Goal: Complete application form

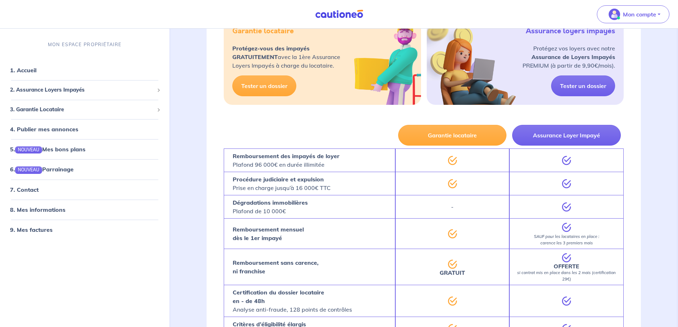
scroll to position [279, 0]
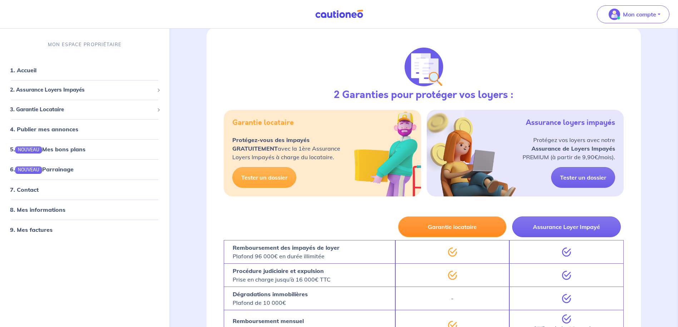
click at [424, 227] on button "Garantie locataire" at bounding box center [452, 226] width 109 height 21
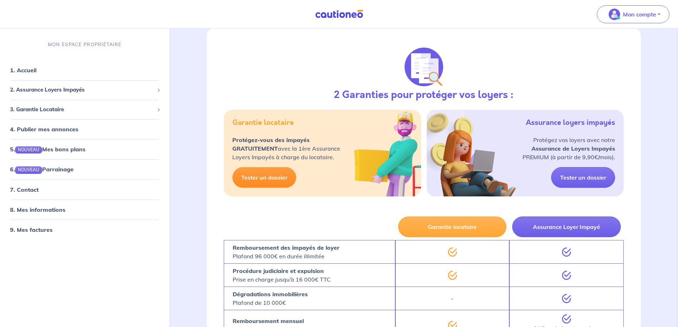
click at [266, 178] on link "Tester un dossier" at bounding box center [264, 177] width 64 height 21
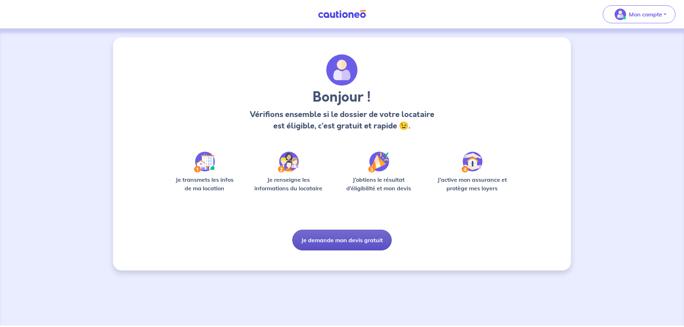
click at [311, 242] on button "Je demande mon devis gratuit" at bounding box center [341, 240] width 99 height 21
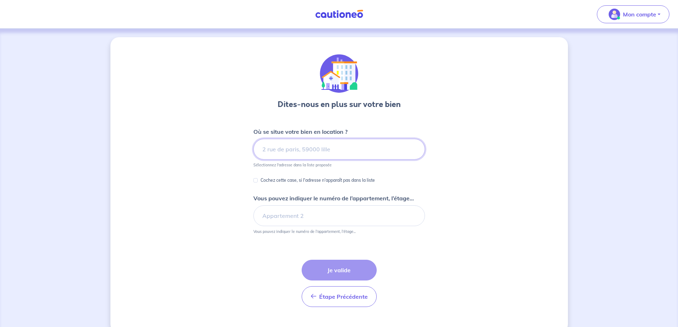
click at [275, 152] on input at bounding box center [339, 149] width 172 height 21
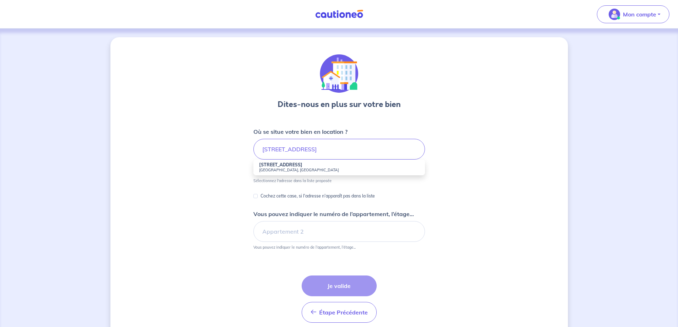
click at [278, 168] on small "[GEOGRAPHIC_DATA], [GEOGRAPHIC_DATA]" at bounding box center [339, 169] width 160 height 5
type input "[STREET_ADDRESS]"
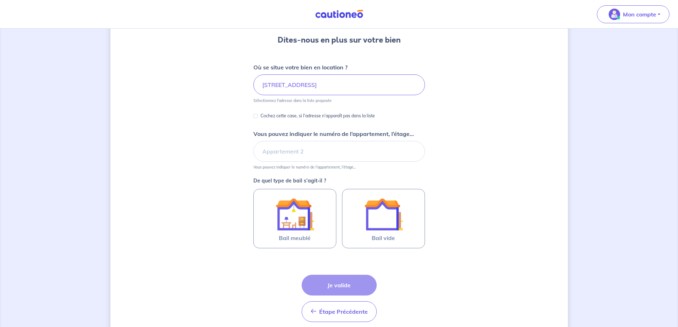
scroll to position [71, 0]
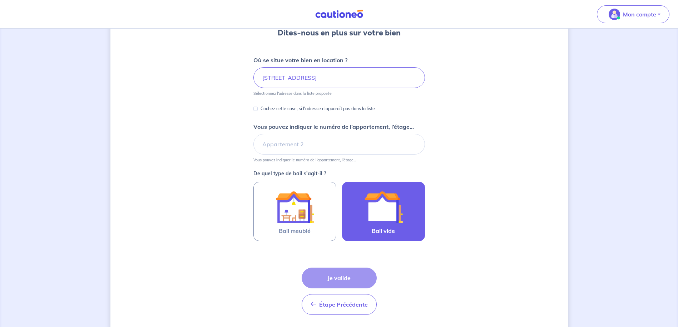
click at [392, 217] on img at bounding box center [383, 207] width 39 height 39
click at [0, 0] on input "Bail vide" at bounding box center [0, 0] width 0 height 0
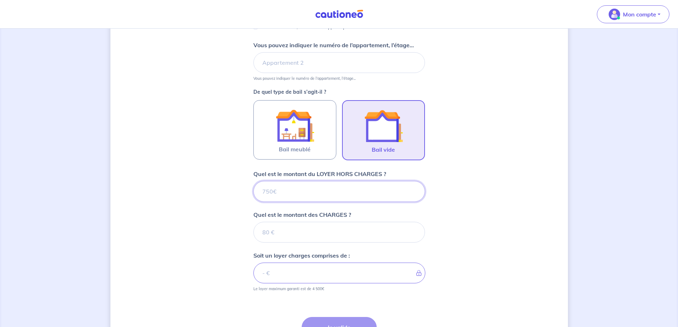
scroll to position [189, 0]
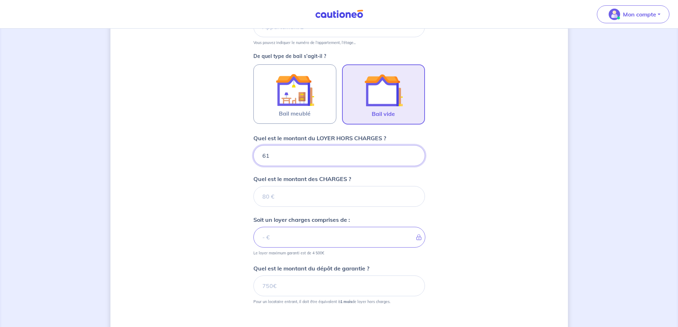
type input "615"
click at [286, 196] on input "Quel est le montant des CHARGES ?" at bounding box center [339, 196] width 172 height 21
type input "80"
type input "695"
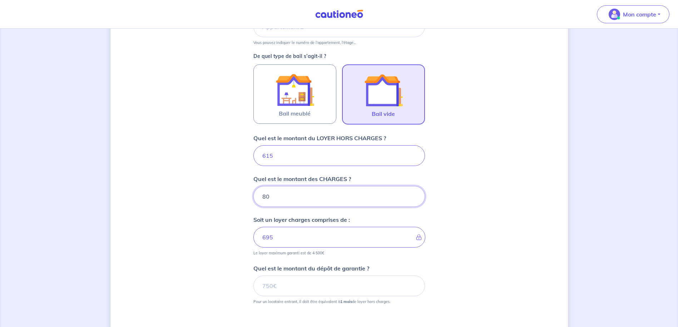
type input "80"
click at [215, 251] on div "Dites-nous en plus sur votre bien Où se situe votre bien en location ? [STREET_…" at bounding box center [339, 125] width 458 height 554
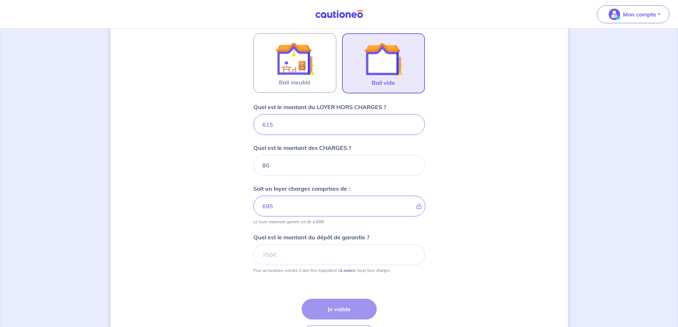
scroll to position [260, 0]
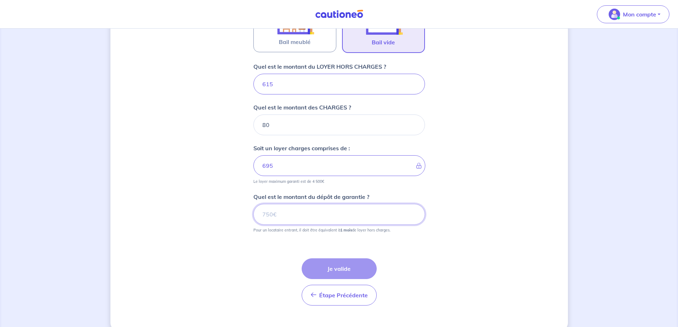
click at [269, 210] on input "Quel est le montant du dépôt de garantie ?" at bounding box center [339, 214] width 172 height 21
type input "615"
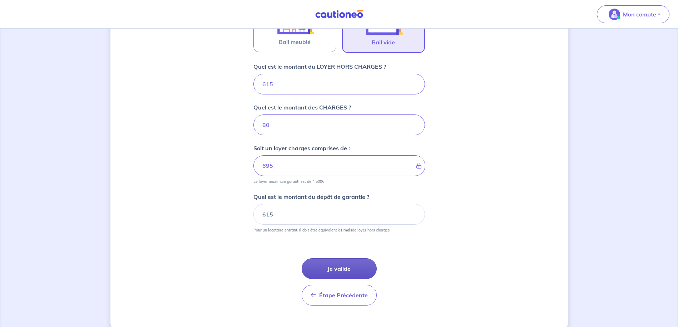
click at [343, 267] on button "Je valide" at bounding box center [339, 268] width 75 height 21
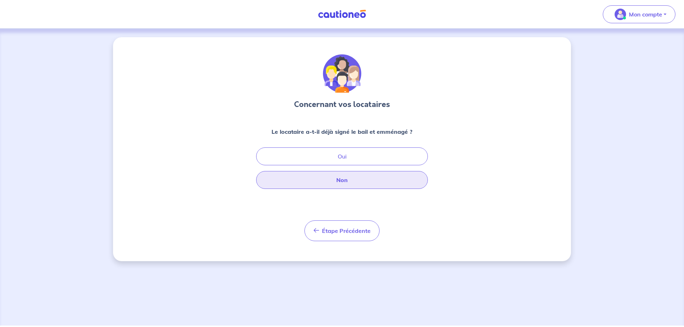
click at [350, 183] on button "Non" at bounding box center [342, 180] width 172 height 18
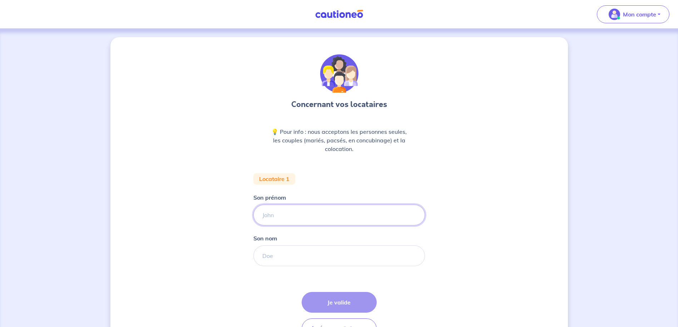
click at [297, 221] on input "Son prénom" at bounding box center [339, 214] width 172 height 21
type input "[PERSON_NAME]"
click at [253, 274] on form "Locataire 1 Son prénom [PERSON_NAME] nom Étape Précédente Précédent Je valide J…" at bounding box center [339, 259] width 172 height 172
drag, startPoint x: 267, startPoint y: 259, endPoint x: 274, endPoint y: 257, distance: 7.4
click at [267, 259] on input "Son nom" at bounding box center [339, 255] width 172 height 21
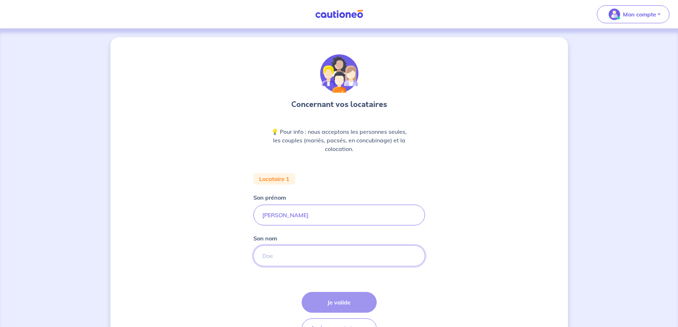
type input "J"
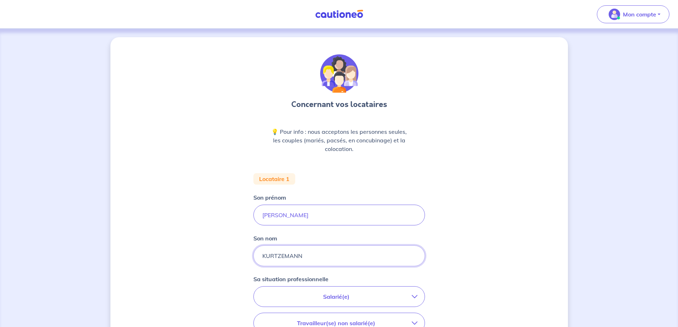
type input "KURTZEMANN"
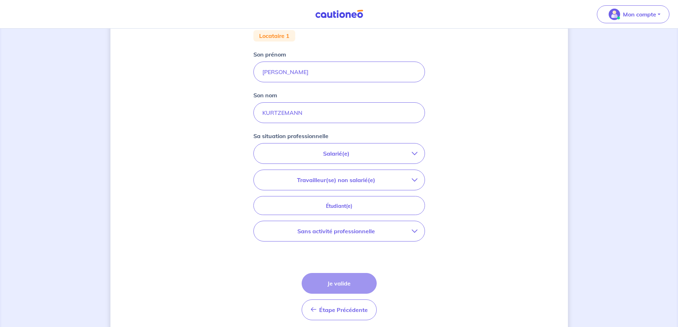
click at [325, 155] on p "Salarié(e)" at bounding box center [336, 153] width 151 height 9
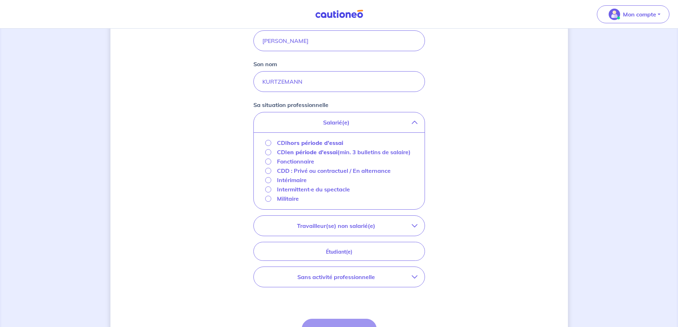
scroll to position [214, 0]
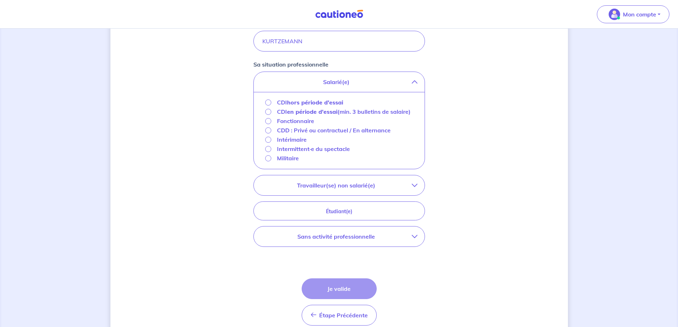
click at [323, 103] on strong "hors période d'essai" at bounding box center [315, 102] width 56 height 7
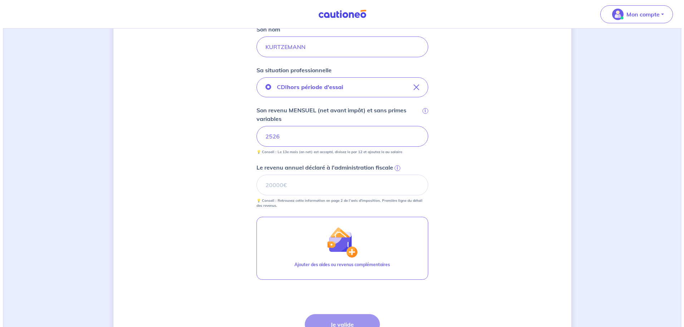
scroll to position [221, 0]
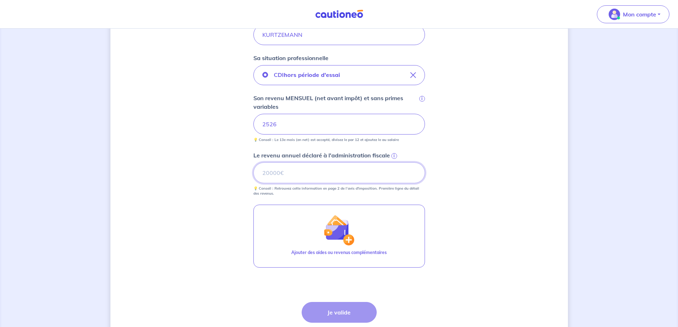
click at [284, 172] on input "Le revenu annuel déclaré à l'administration fiscale i" at bounding box center [339, 172] width 172 height 21
click at [232, 247] on div "Concernant vos locataires 💡 Pour info : nous acceptons les personnes seules, le…" at bounding box center [339, 95] width 458 height 558
drag, startPoint x: 305, startPoint y: 178, endPoint x: 97, endPoint y: 176, distance: 208.8
click at [138, 176] on div "Concernant vos locataires 💡 Pour info : nous acceptons les personnes seules, le…" at bounding box center [339, 95] width 458 height 558
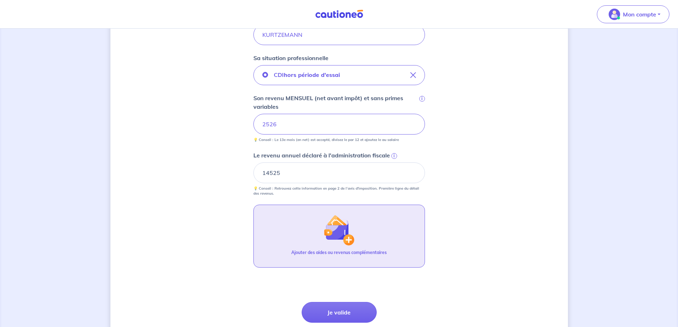
click at [345, 237] on img "button" at bounding box center [339, 229] width 31 height 31
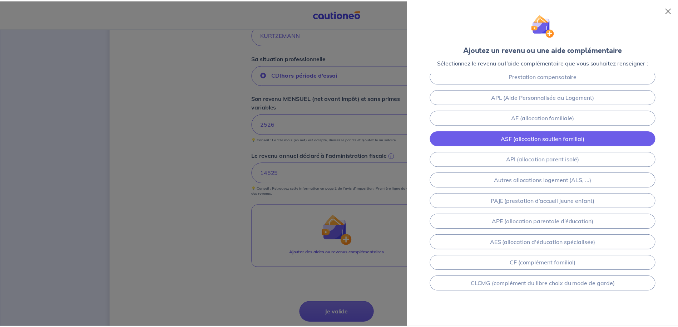
scroll to position [71, 0]
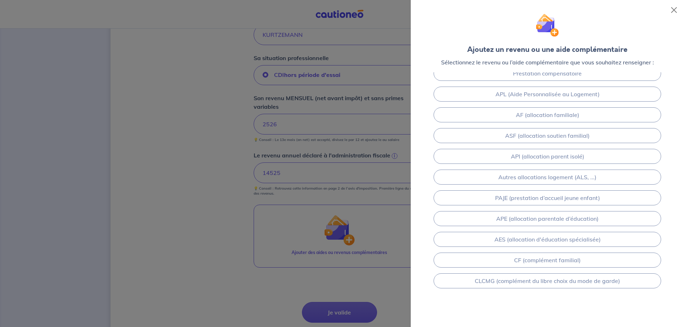
click at [293, 177] on div at bounding box center [342, 163] width 684 height 327
click at [153, 182] on div at bounding box center [342, 163] width 684 height 327
click at [678, 12] on button "Close" at bounding box center [673, 9] width 11 height 11
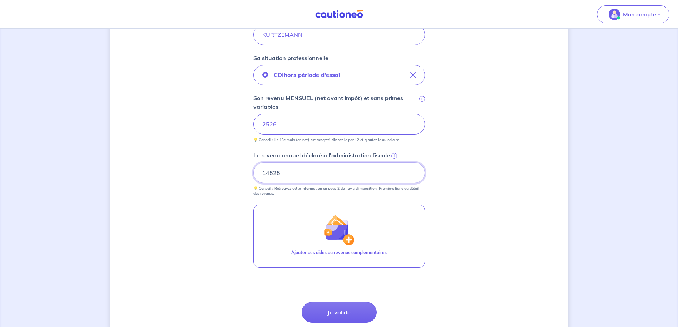
drag, startPoint x: 198, startPoint y: 171, endPoint x: 0, endPoint y: 170, distance: 198.4
click at [64, 171] on div "Concernant vos locataires 💡 Pour info : nous acceptons les personnes seules, le…" at bounding box center [339, 96] width 678 height 576
type input "22352"
click at [336, 311] on button "Je valide" at bounding box center [339, 312] width 75 height 21
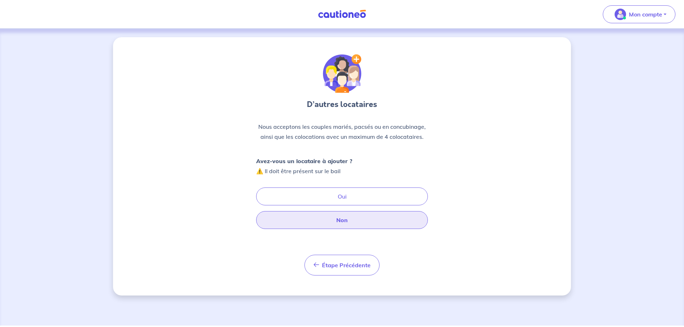
click at [336, 218] on button "Non" at bounding box center [342, 220] width 172 height 18
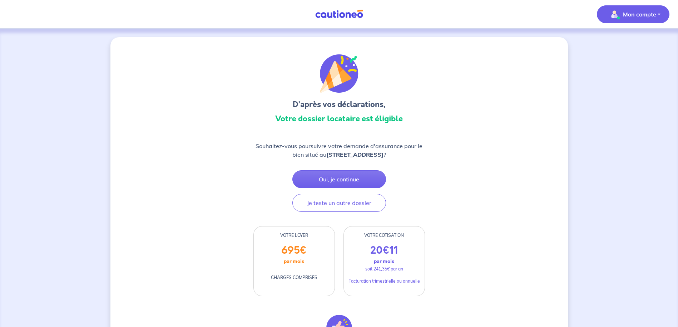
click at [655, 20] on button "Mon compte" at bounding box center [633, 14] width 73 height 18
click at [638, 42] on link "Mes informations" at bounding box center [626, 44] width 58 height 11
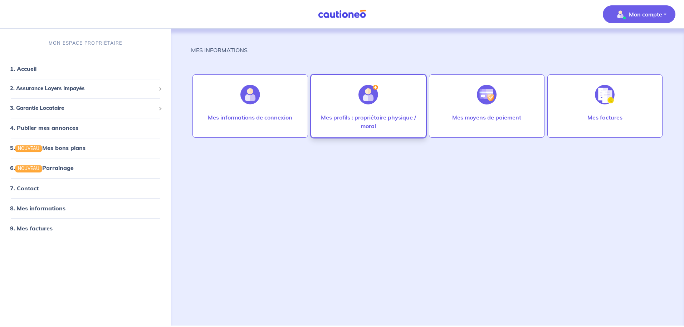
click at [376, 125] on p "Mes profils : propriétaire physique / moral" at bounding box center [368, 121] width 100 height 17
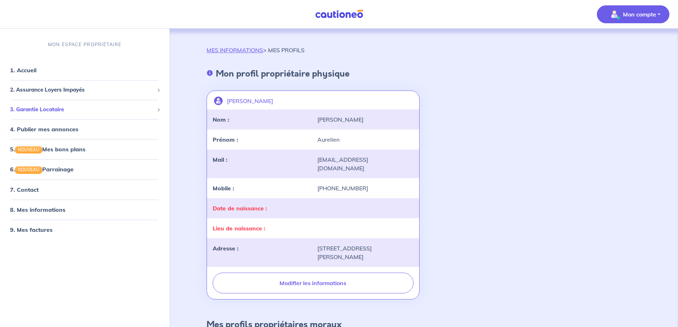
click at [69, 110] on span "3. Garantie Locataire" at bounding box center [82, 109] width 144 height 8
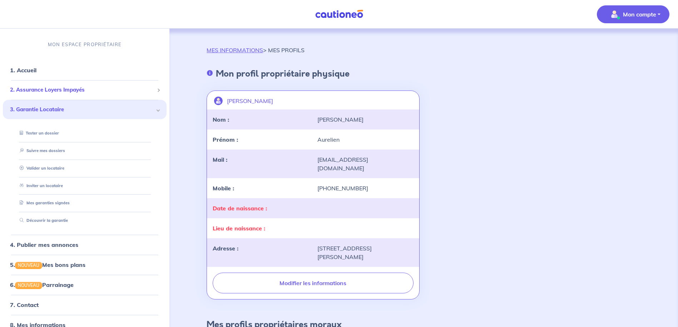
click at [73, 94] on span "2. Assurance Loyers Impayés" at bounding box center [82, 90] width 144 height 8
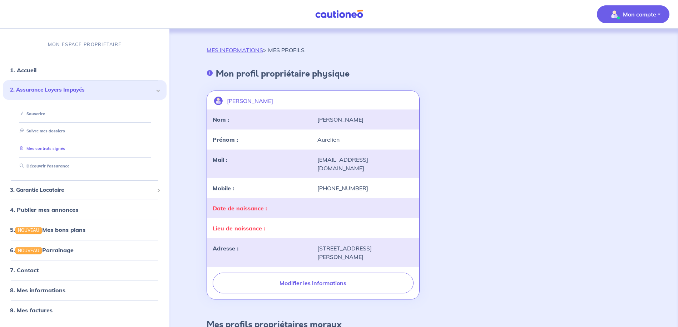
click at [56, 146] on link "Mes contrats signés" at bounding box center [41, 148] width 48 height 5
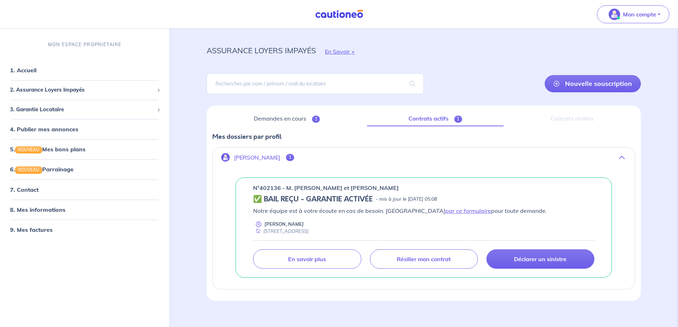
scroll to position [19, 0]
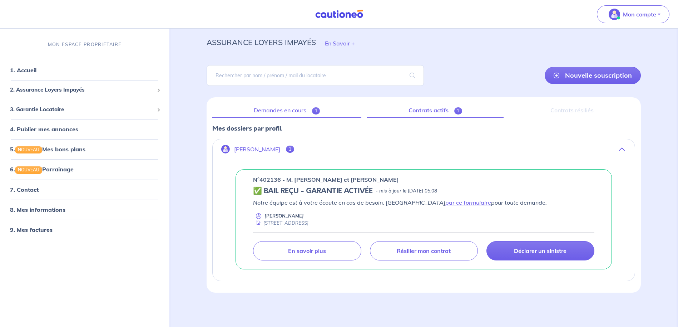
click at [272, 105] on link "Demandes en cours 1" at bounding box center [286, 110] width 149 height 15
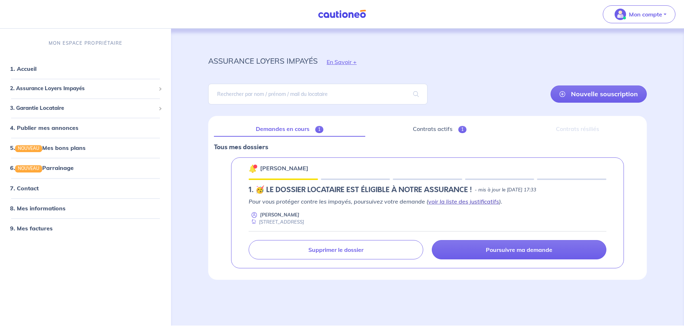
click at [466, 203] on link "voir la liste des justificatifs" at bounding box center [463, 201] width 71 height 7
